Goal: Transaction & Acquisition: Purchase product/service

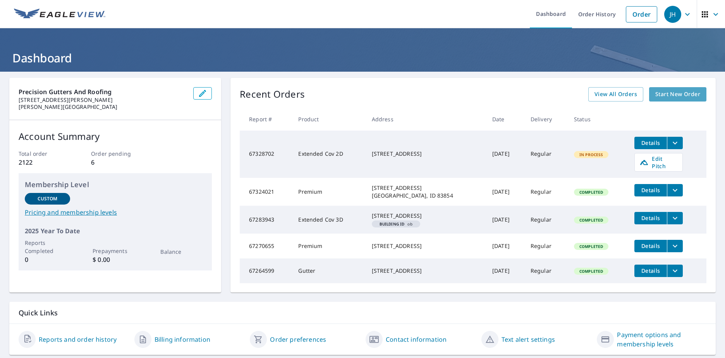
click at [660, 96] on span "Start New Order" at bounding box center [678, 95] width 45 height 10
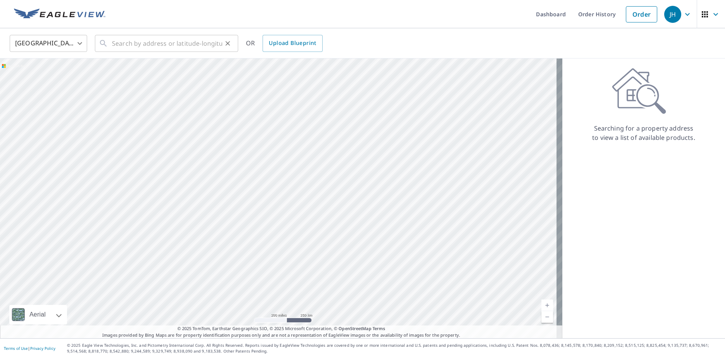
click at [107, 43] on icon at bounding box center [103, 43] width 9 height 9
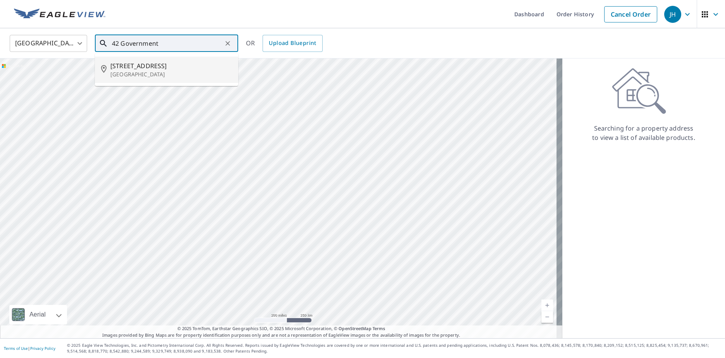
click at [126, 64] on span "42 Government Way" at bounding box center [171, 65] width 122 height 9
type input "42 Government Way Bonners Ferry, ID 83805"
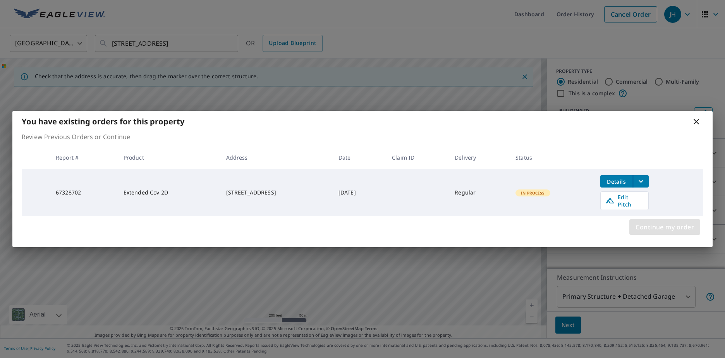
click at [672, 226] on span "Continue my order" at bounding box center [665, 227] width 59 height 11
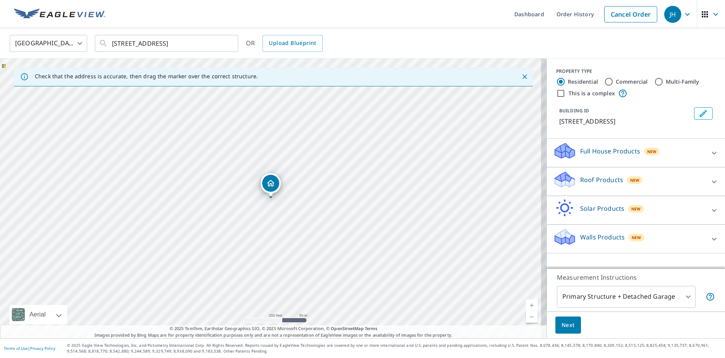
click at [587, 184] on p "Roof Products" at bounding box center [601, 179] width 43 height 9
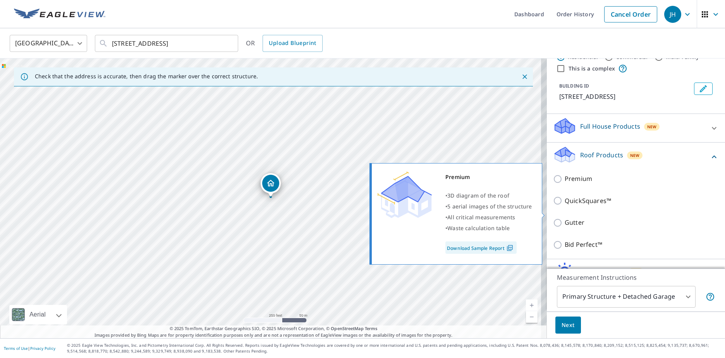
scroll to position [39, 0]
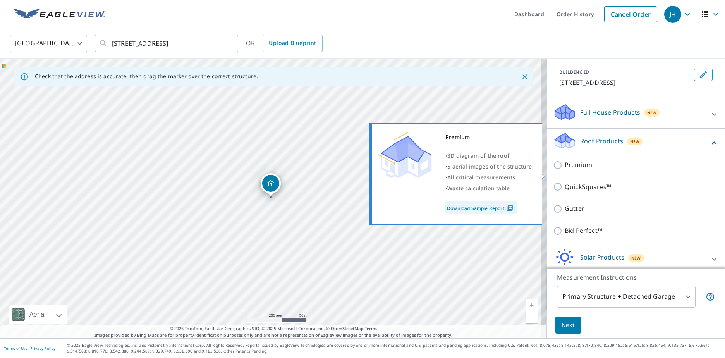
click at [583, 170] on p "Premium" at bounding box center [579, 165] width 28 height 10
click at [565, 170] on input "Premium" at bounding box center [559, 164] width 12 height 9
checkbox input "true"
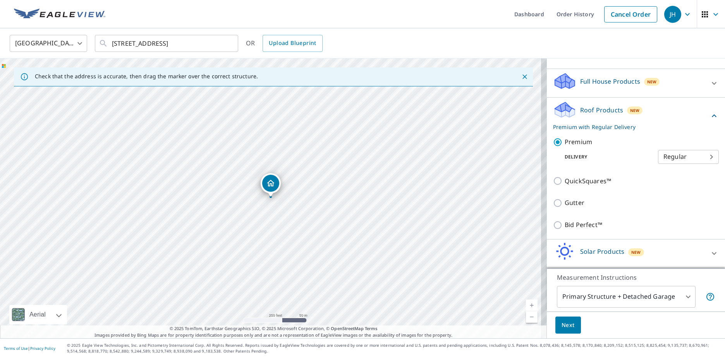
scroll to position [107, 0]
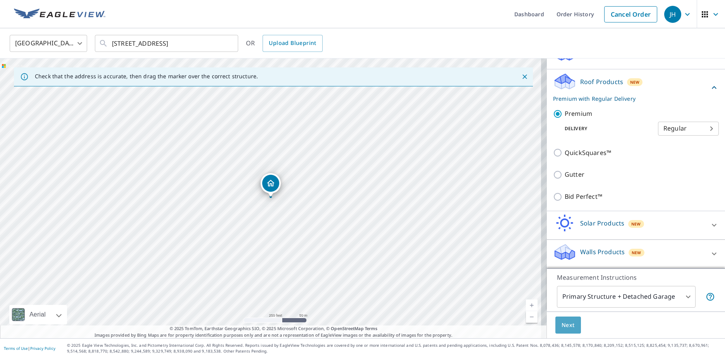
click at [562, 324] on span "Next" at bounding box center [568, 325] width 13 height 10
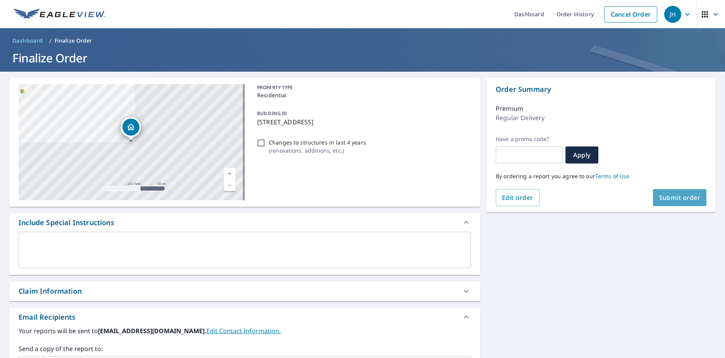
click at [682, 199] on span "Submit order" at bounding box center [680, 197] width 41 height 9
checkbox input "true"
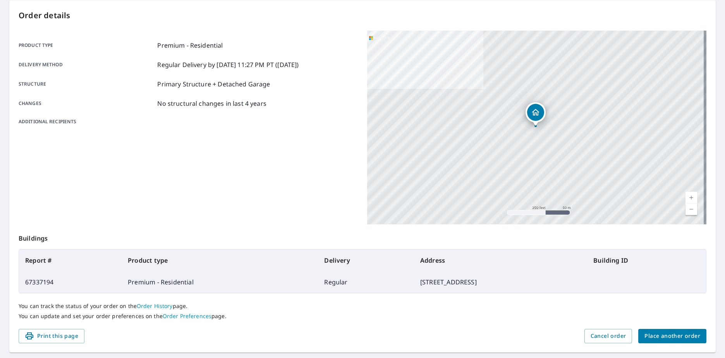
scroll to position [98, 0]
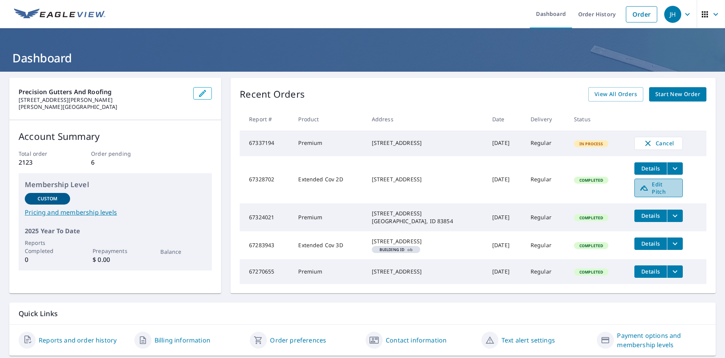
click at [658, 189] on span "Edit Pitch" at bounding box center [659, 188] width 38 height 15
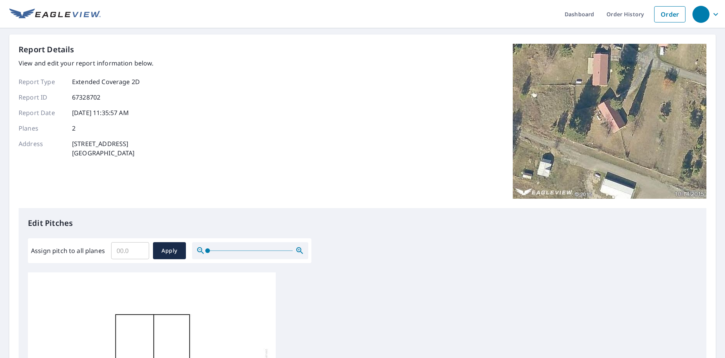
scroll to position [8, 0]
click at [117, 250] on input "Assign pitch to all planes" at bounding box center [130, 251] width 38 height 22
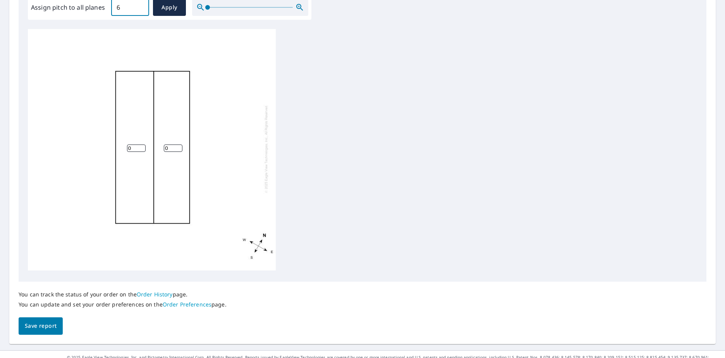
scroll to position [255, 0]
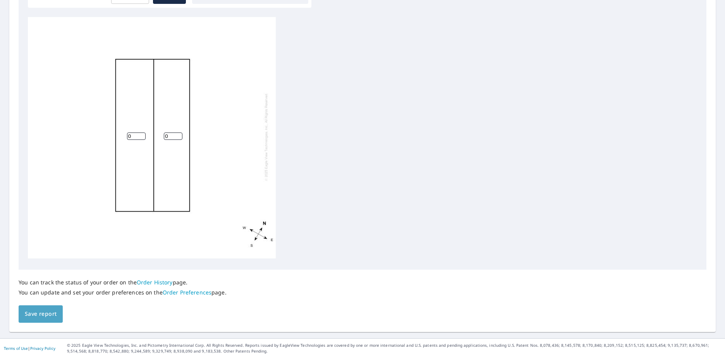
click at [44, 312] on span "Save report" at bounding box center [41, 314] width 32 height 10
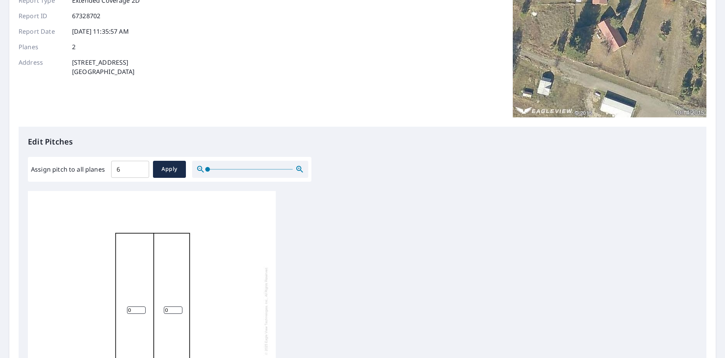
scroll to position [116, 0]
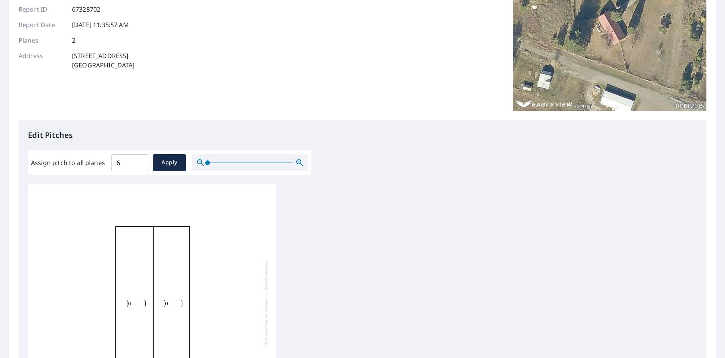
click at [130, 160] on input "6" at bounding box center [130, 163] width 38 height 22
click at [140, 160] on input "6.1" at bounding box center [130, 163] width 38 height 22
type input "6"
click at [139, 166] on input "6" at bounding box center [130, 163] width 38 height 22
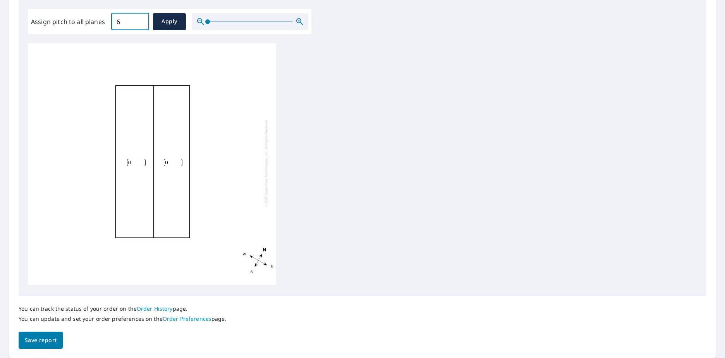
scroll to position [283, 0]
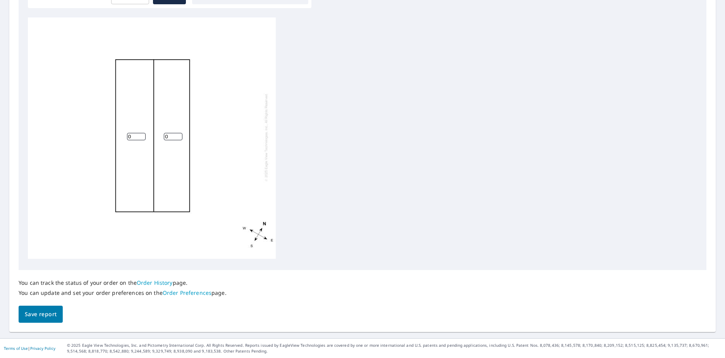
click at [134, 133] on input "0" at bounding box center [136, 136] width 19 height 7
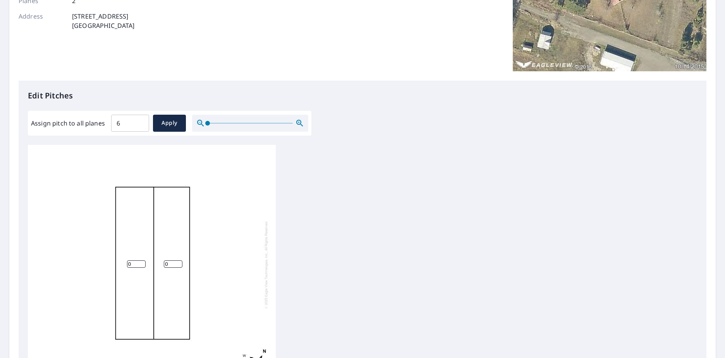
scroll to position [128, 0]
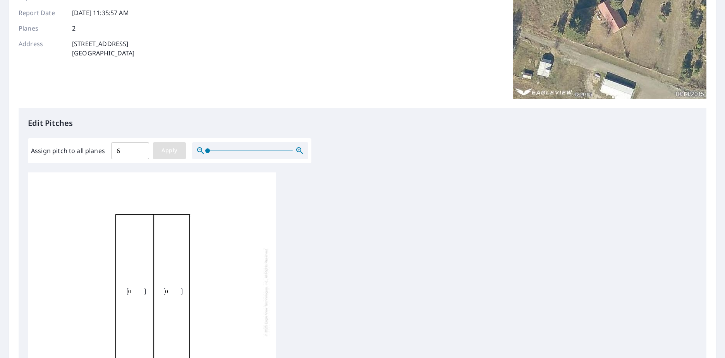
click at [171, 152] on span "Apply" at bounding box center [169, 151] width 21 height 10
type input "6"
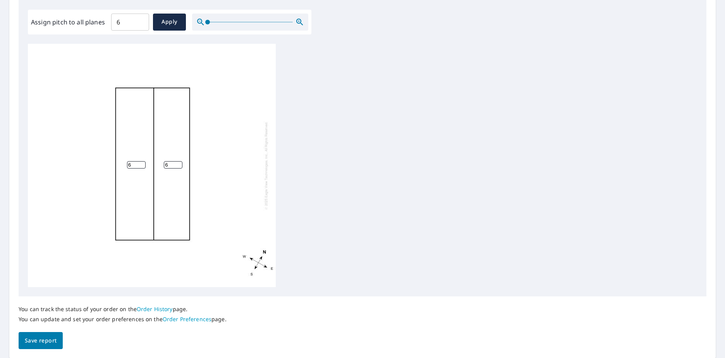
scroll to position [283, 0]
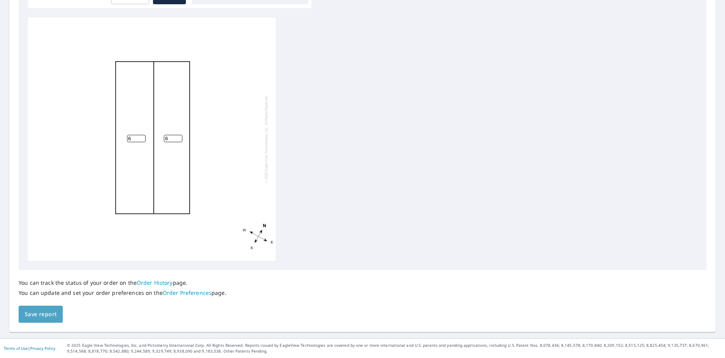
click at [46, 314] on span "Save report" at bounding box center [41, 315] width 32 height 10
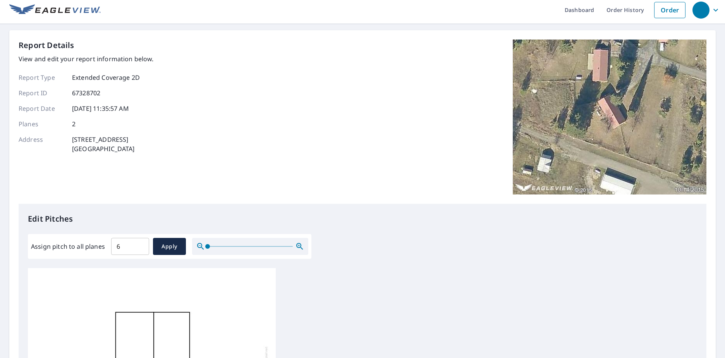
scroll to position [0, 0]
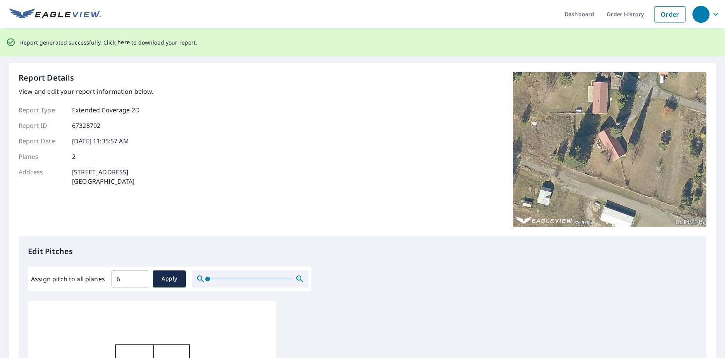
click at [121, 41] on span "here" at bounding box center [123, 43] width 13 height 10
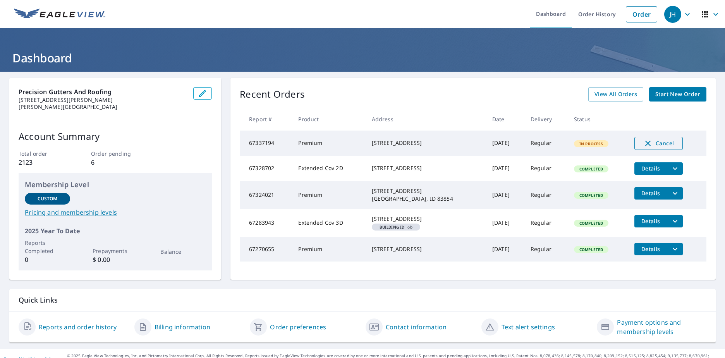
click at [644, 139] on icon "button" at bounding box center [648, 143] width 9 height 9
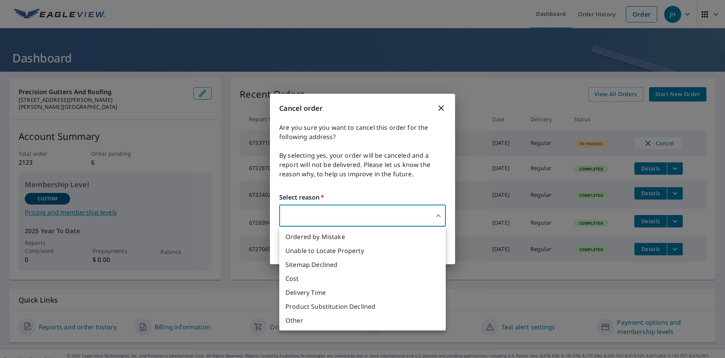
click at [326, 219] on body "JH JH Dashboard Order History Order JH Dashboard Precision Gutters and Roofing …" at bounding box center [362, 179] width 725 height 358
click at [294, 237] on li "Ordered by Mistake" at bounding box center [362, 237] width 167 height 14
type input "30"
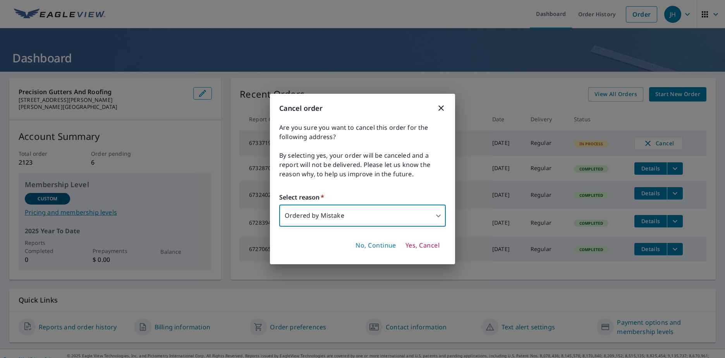
click at [421, 247] on span "Yes, Cancel" at bounding box center [423, 245] width 34 height 9
